Goal: Task Accomplishment & Management: Manage account settings

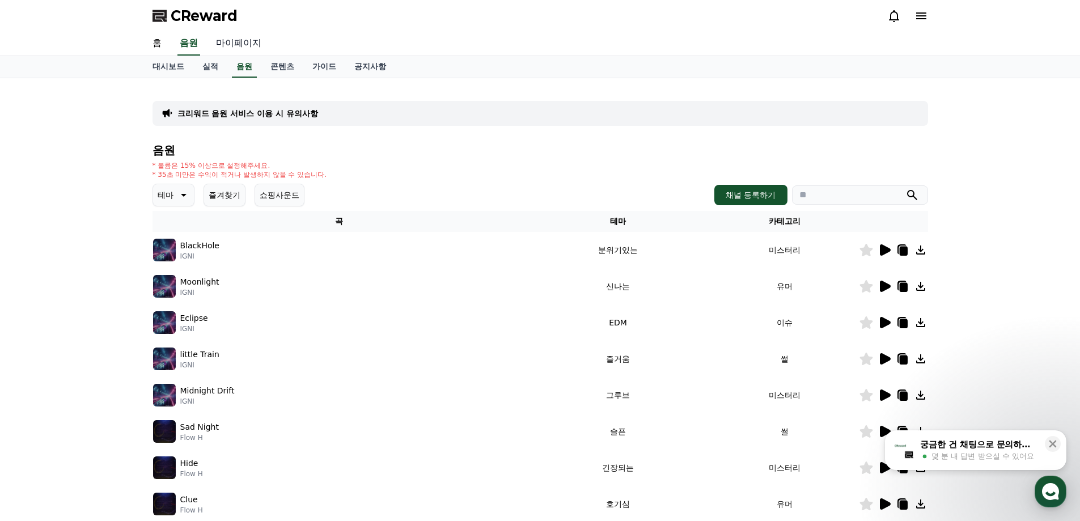
click at [222, 46] on link "마이페이지" at bounding box center [238, 44] width 63 height 24
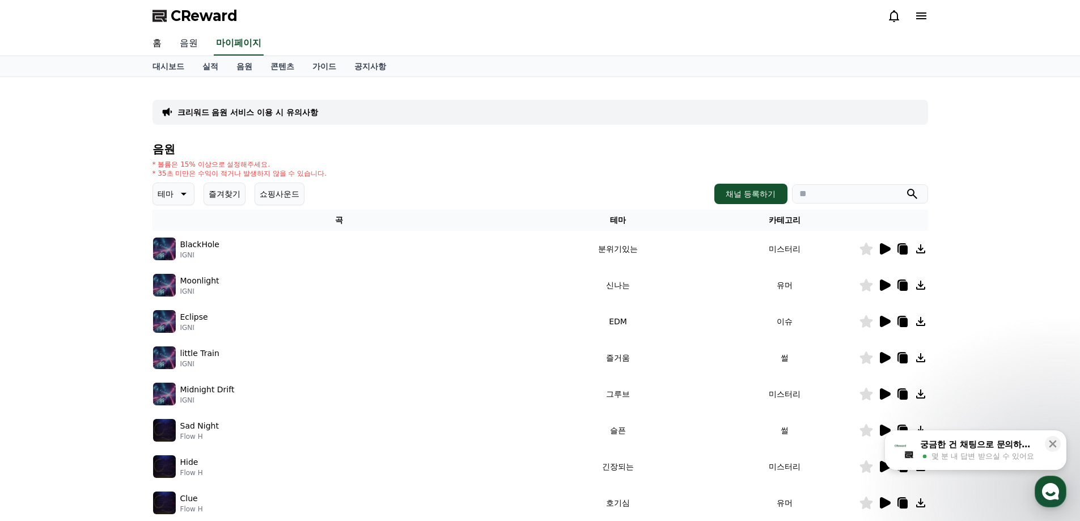
click at [188, 43] on link "음원" at bounding box center [189, 44] width 36 height 24
click at [223, 41] on link "마이페이지" at bounding box center [238, 44] width 63 height 24
click at [164, 66] on link "대시보드" at bounding box center [168, 66] width 50 height 20
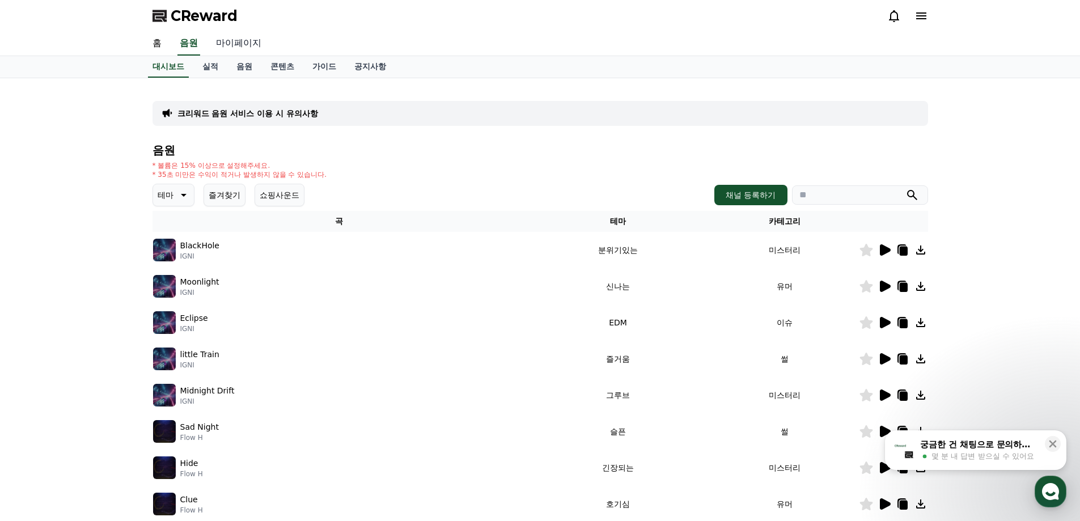
click at [231, 43] on link "마이페이지" at bounding box center [238, 44] width 63 height 24
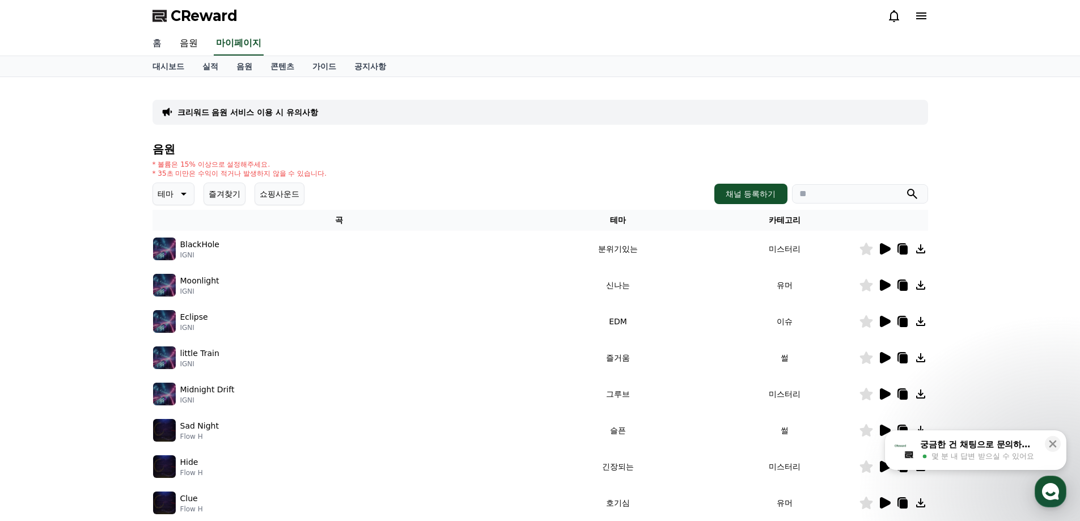
click at [153, 44] on link "홈" at bounding box center [156, 44] width 27 height 24
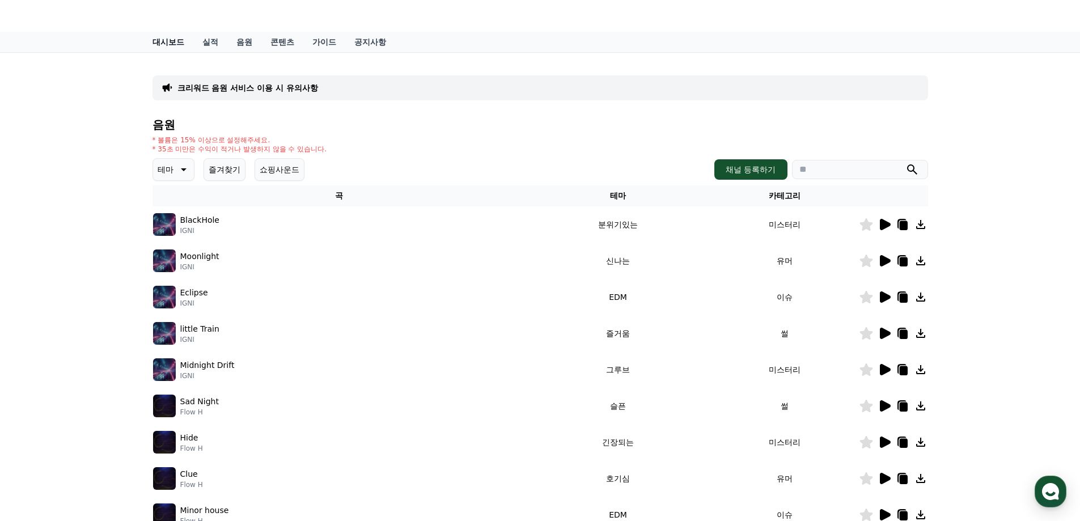
click at [172, 48] on link "대시보드" at bounding box center [168, 42] width 50 height 20
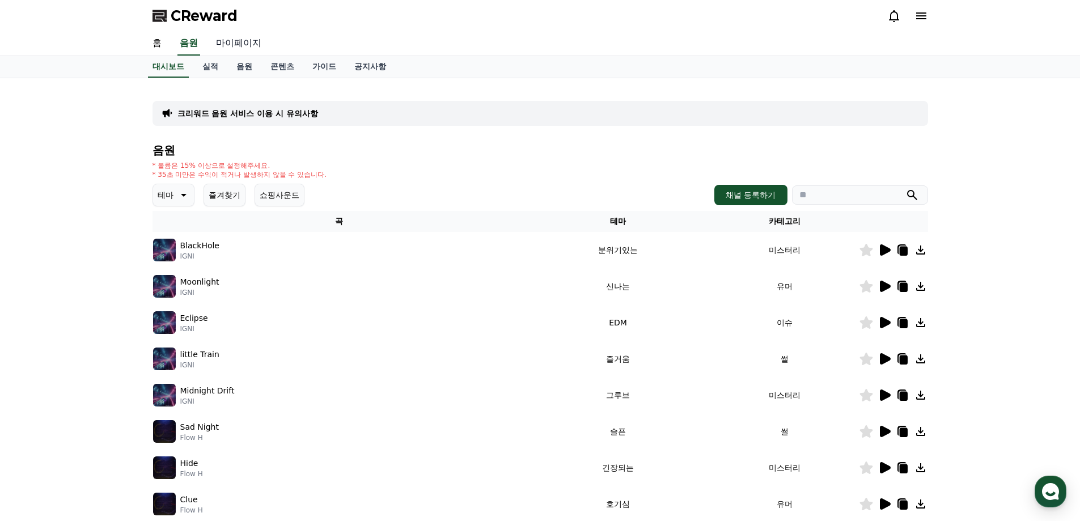
click at [245, 42] on link "마이페이지" at bounding box center [238, 44] width 63 height 24
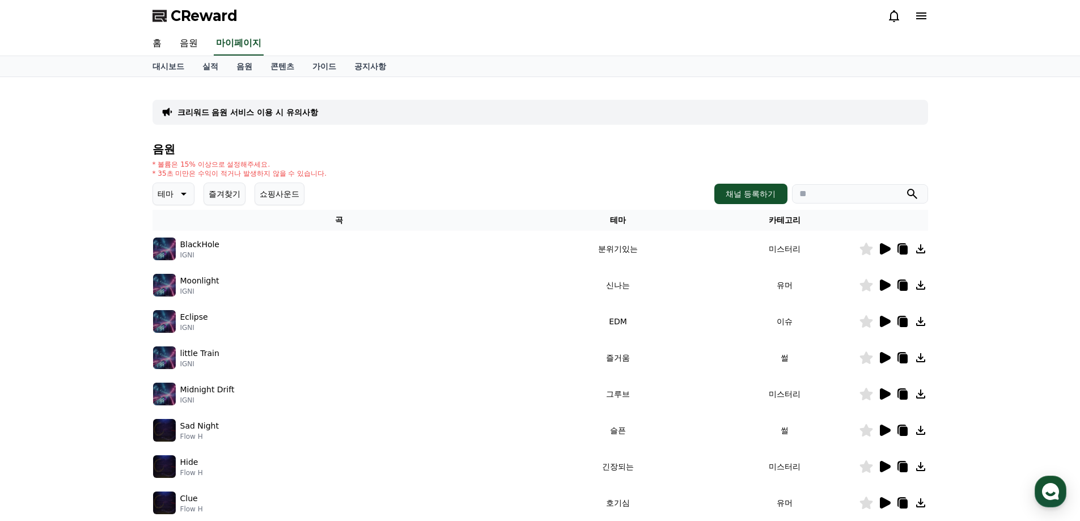
select select "**********"
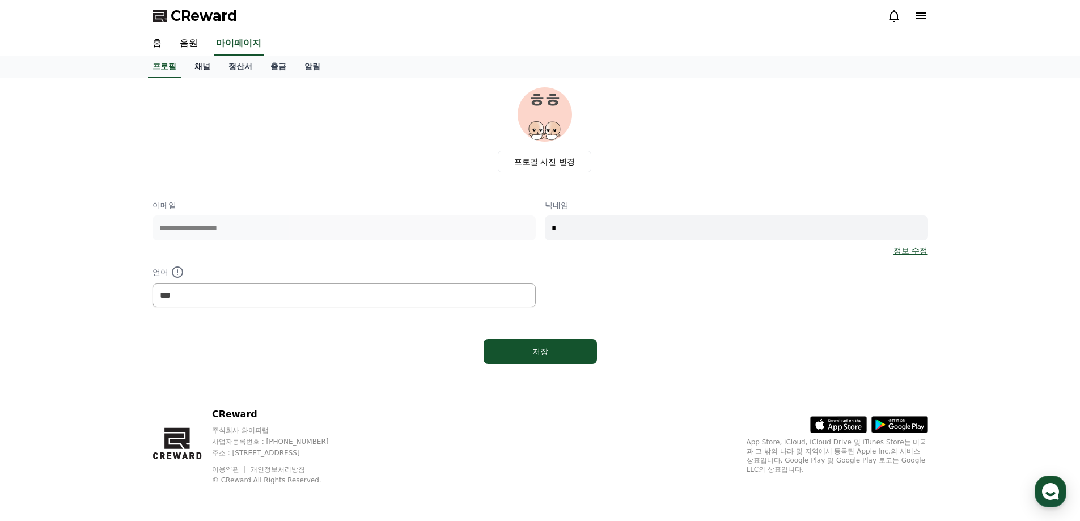
click at [201, 66] on link "채널" at bounding box center [202, 67] width 34 height 22
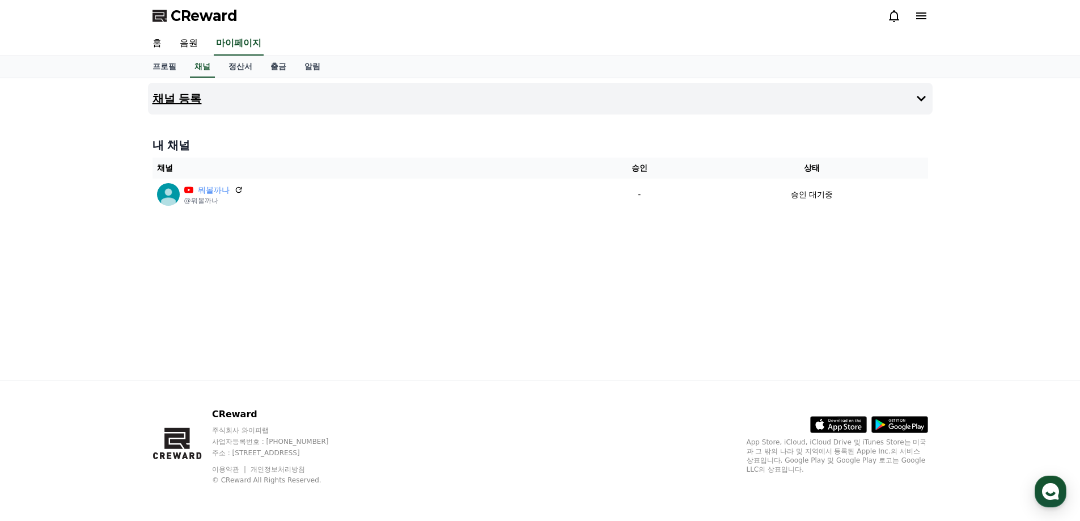
click at [190, 99] on h4 "채널 등록" at bounding box center [176, 98] width 49 height 12
